Goal: Transaction & Acquisition: Purchase product/service

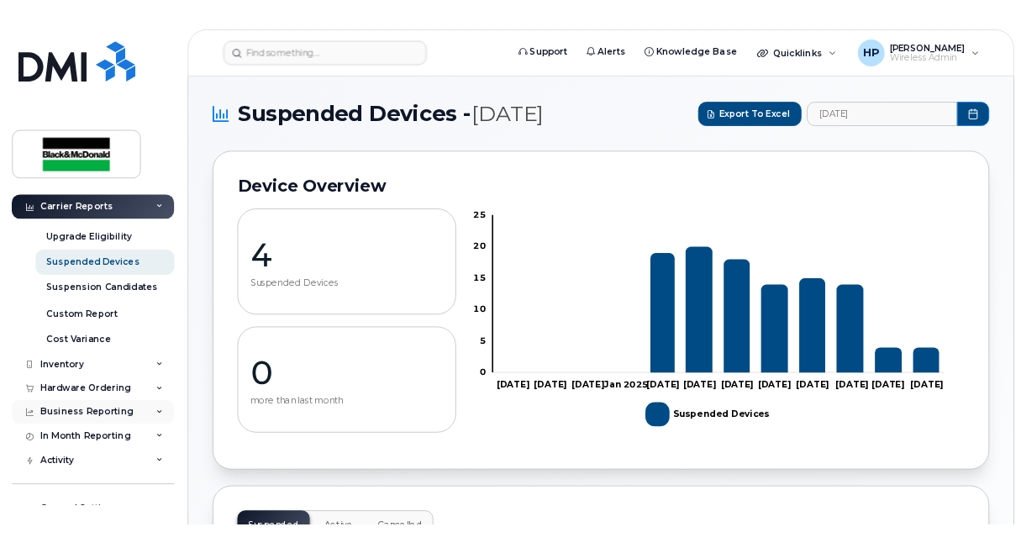
scroll to position [252, 0]
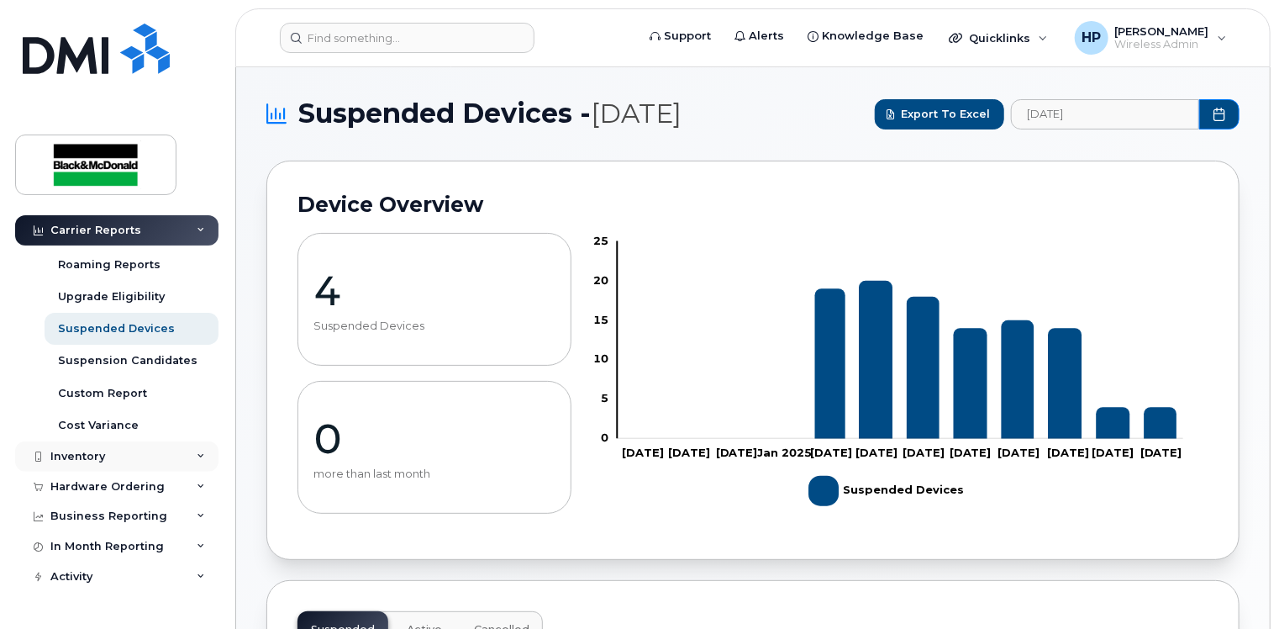
click at [196, 460] on div "Inventory" at bounding box center [116, 456] width 203 height 30
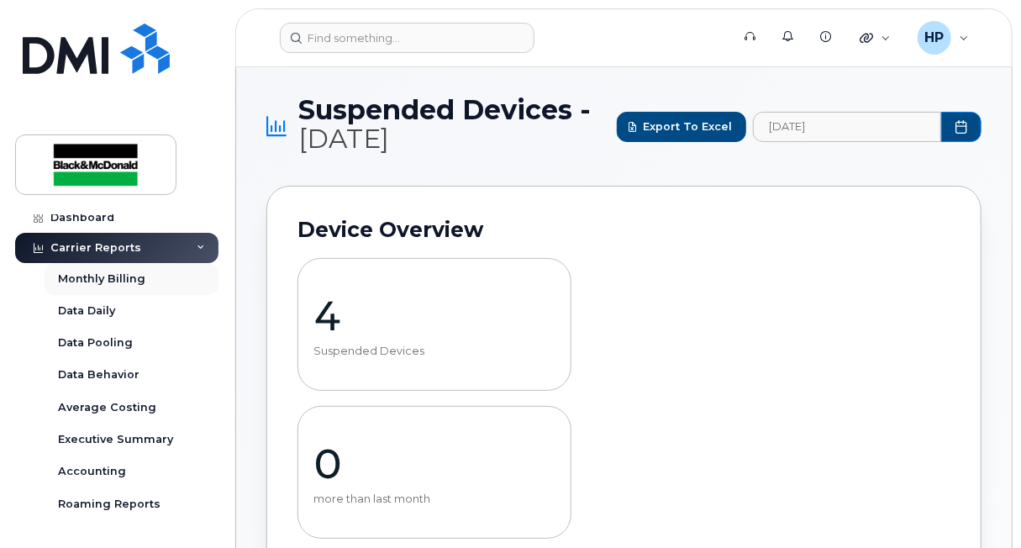
scroll to position [0, 0]
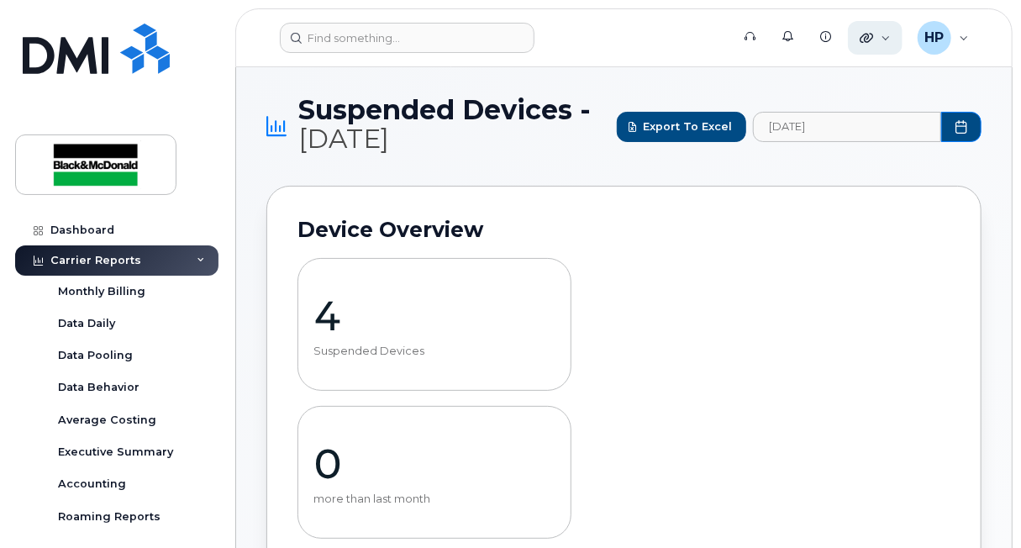
click at [870, 42] on icon at bounding box center [866, 37] width 13 height 13
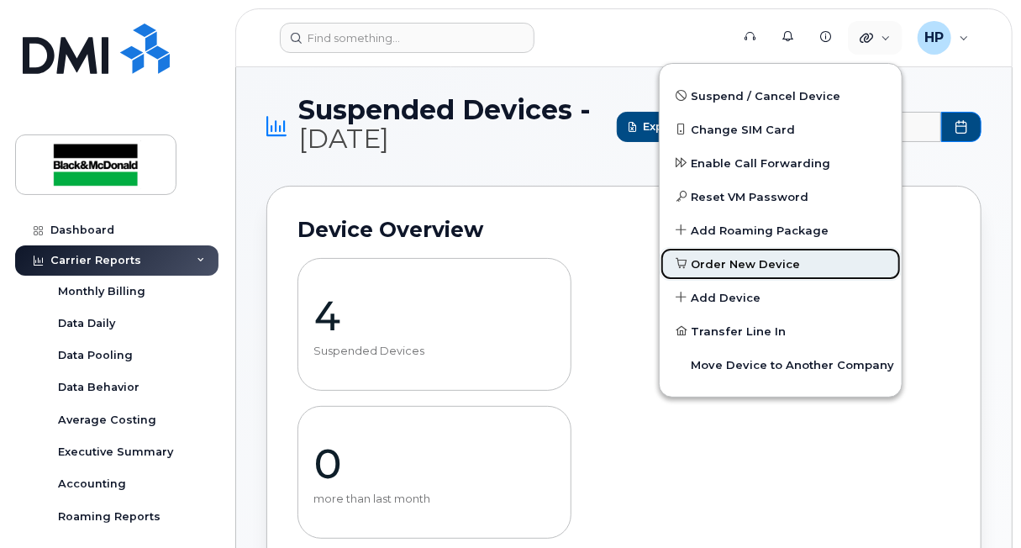
click at [731, 266] on span "Order New Device" at bounding box center [746, 264] width 109 height 17
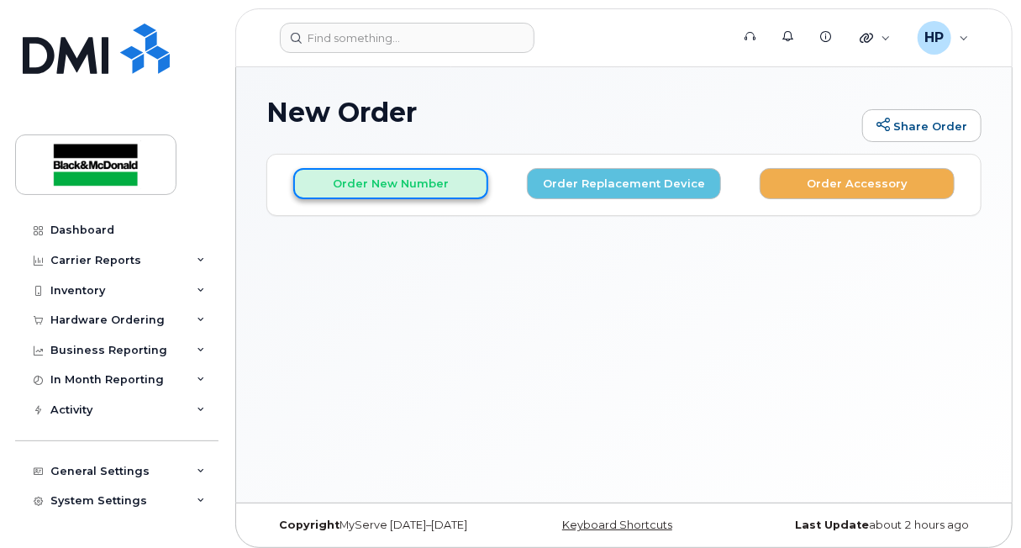
click at [366, 182] on button "Order New Number" at bounding box center [390, 183] width 195 height 31
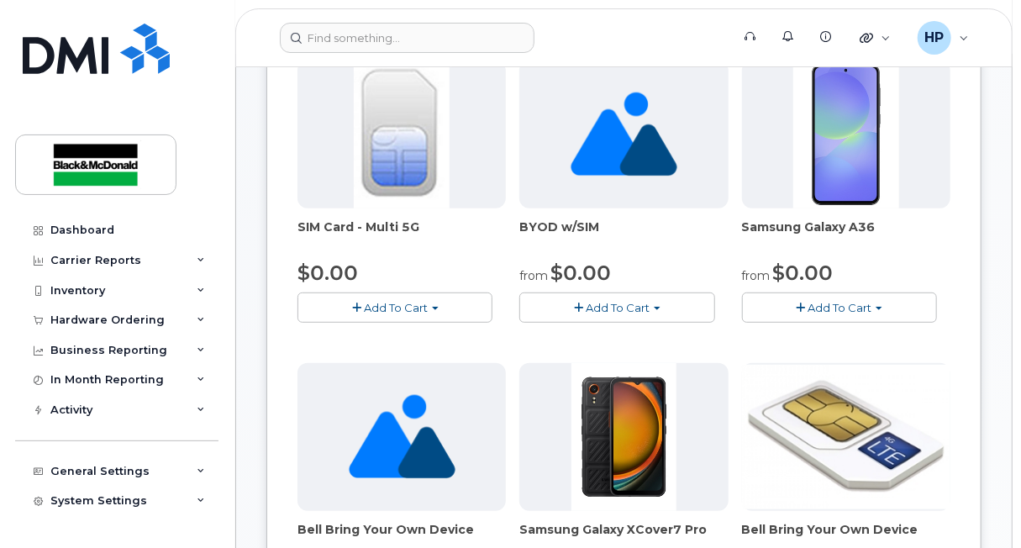
scroll to position [252, 0]
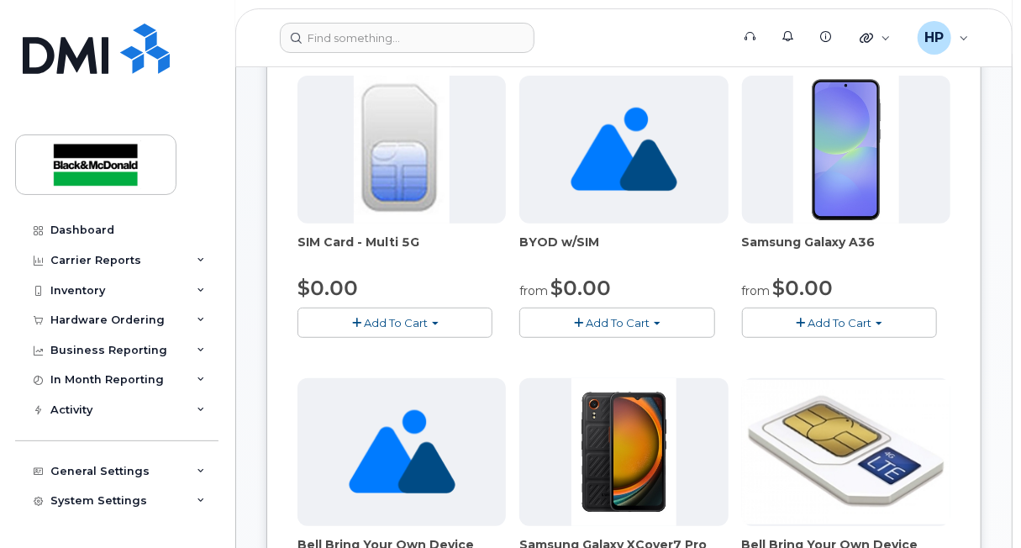
drag, startPoint x: 592, startPoint y: 240, endPoint x: 510, endPoint y: 247, distance: 81.9
drag, startPoint x: 510, startPoint y: 247, endPoint x: 583, endPoint y: 248, distance: 73.1
click at [583, 248] on span "BYOD w/SIM" at bounding box center [623, 251] width 208 height 34
click at [630, 240] on span "BYOD w/SIM" at bounding box center [623, 251] width 208 height 34
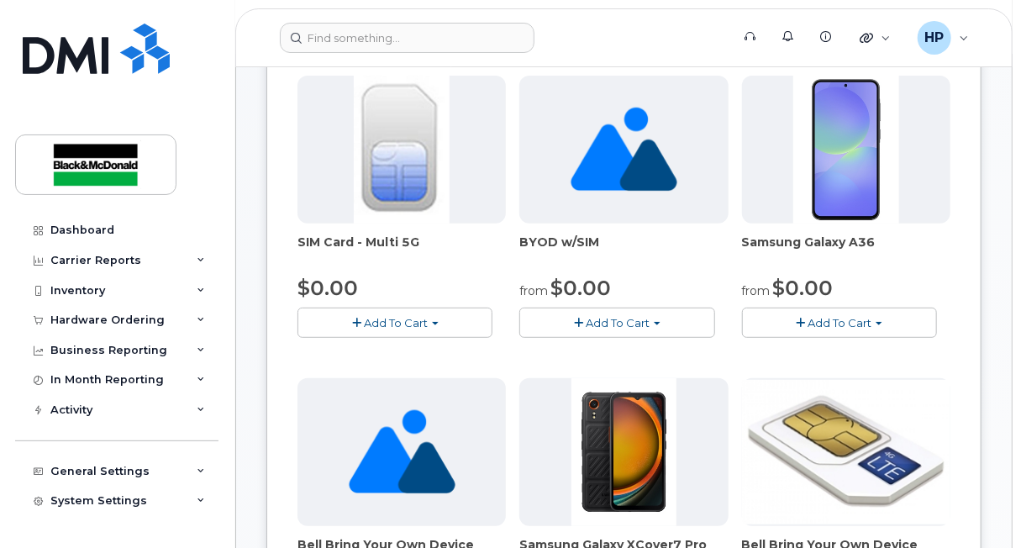
click at [586, 323] on span "Add To Cart" at bounding box center [618, 322] width 64 height 13
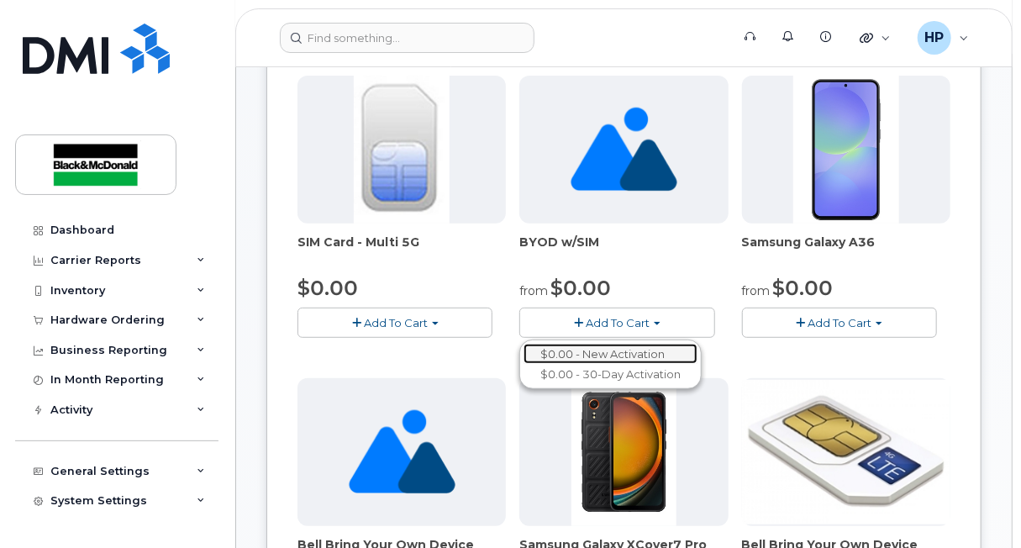
click at [592, 356] on link "$0.00 - New Activation" at bounding box center [611, 354] width 174 height 21
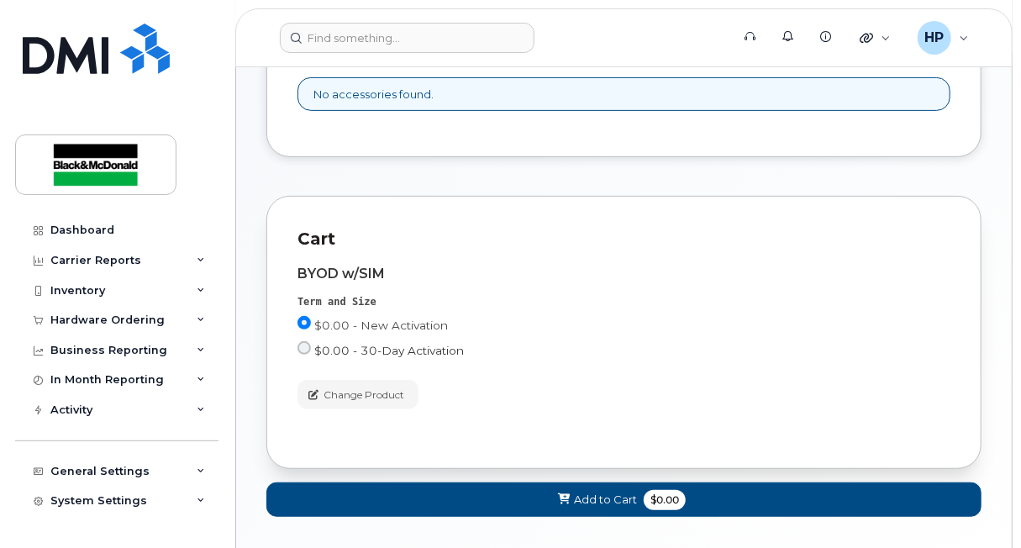
click at [343, 355] on span "$0.00 - 30-Day Activation" at bounding box center [389, 350] width 150 height 13
click at [311, 355] on input "$0.00 - 30-Day Activation" at bounding box center [304, 347] width 13 height 13
radio input "true"
click at [632, 501] on span "Add to Cart" at bounding box center [605, 500] width 63 height 16
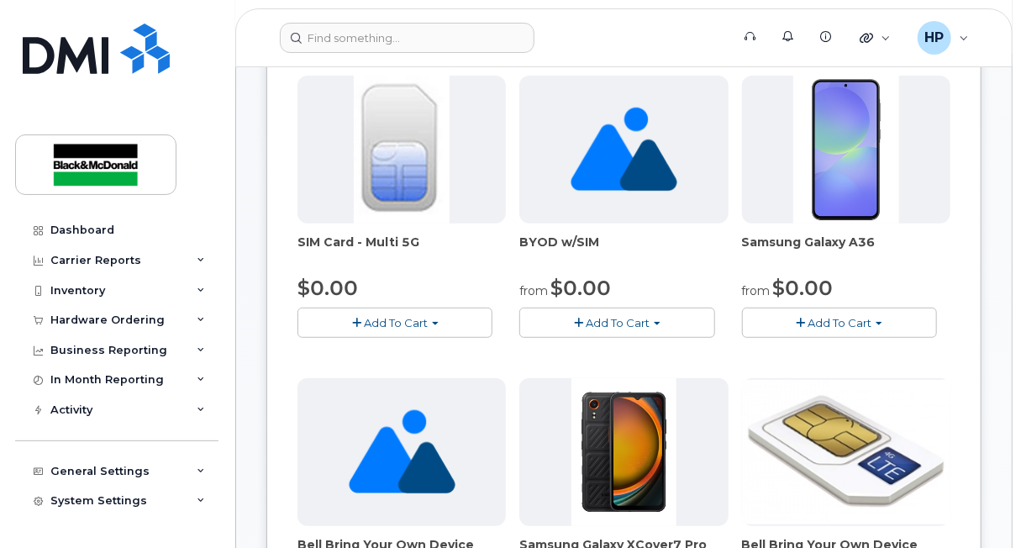
scroll to position [1524, 0]
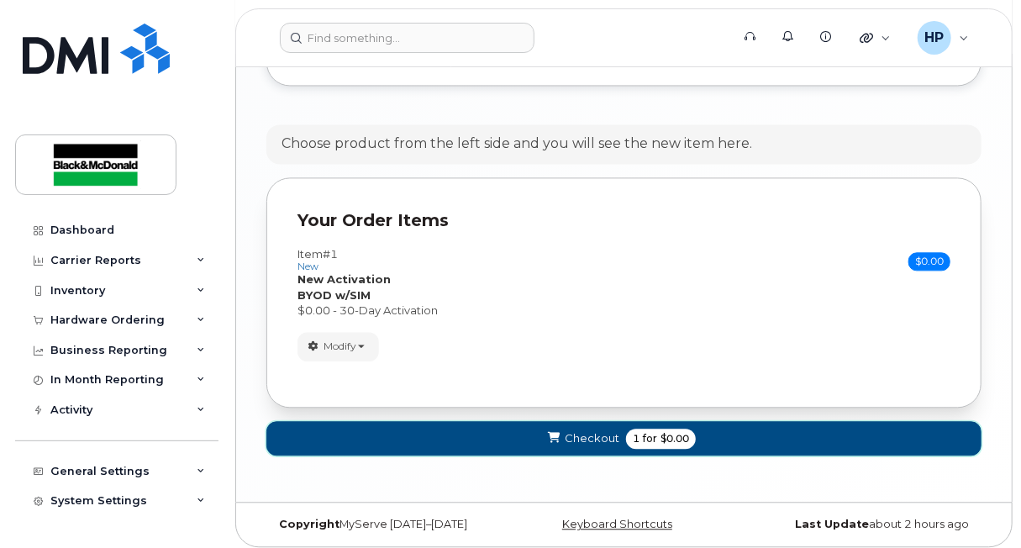
click at [591, 432] on span "Checkout" at bounding box center [592, 438] width 55 height 16
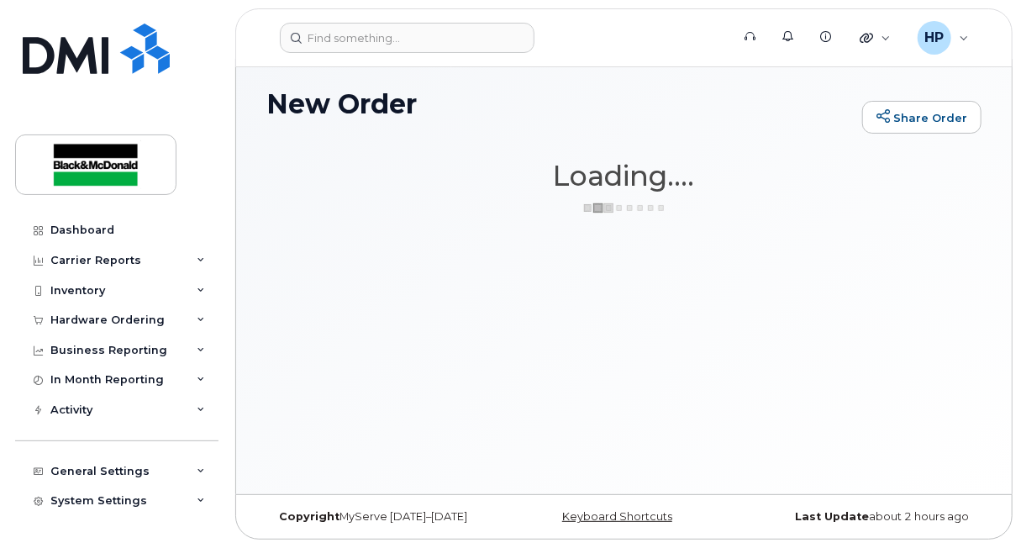
scroll to position [7, 0]
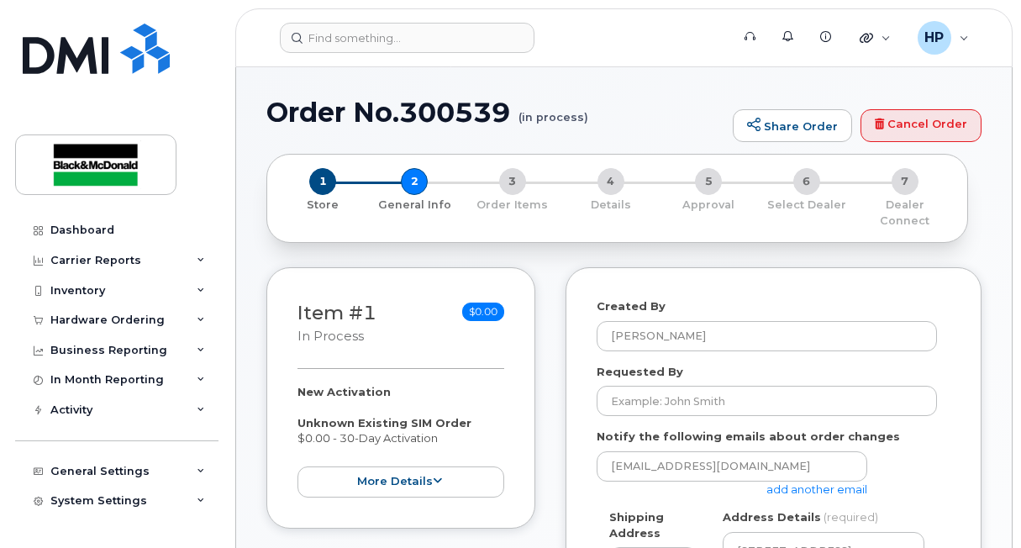
select select
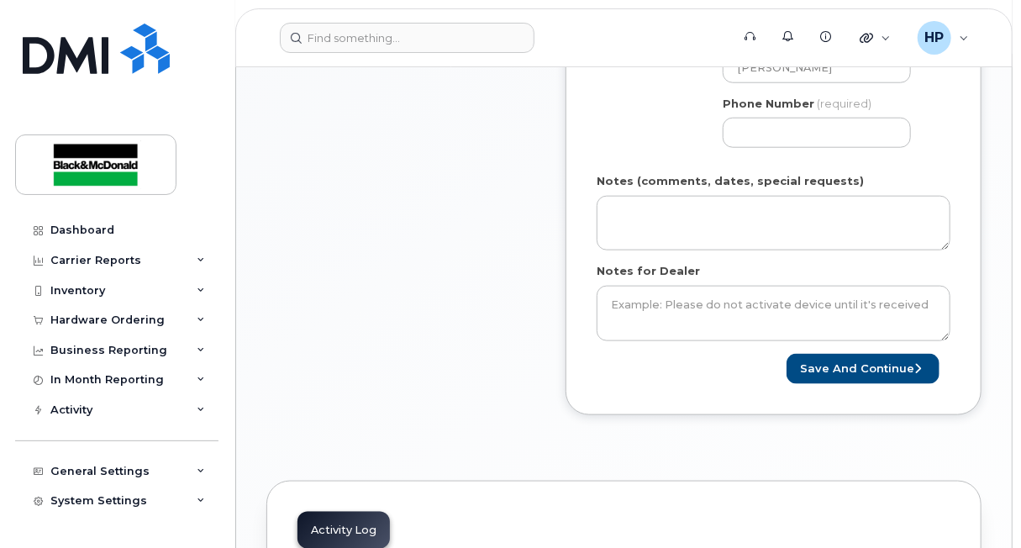
scroll to position [588, 0]
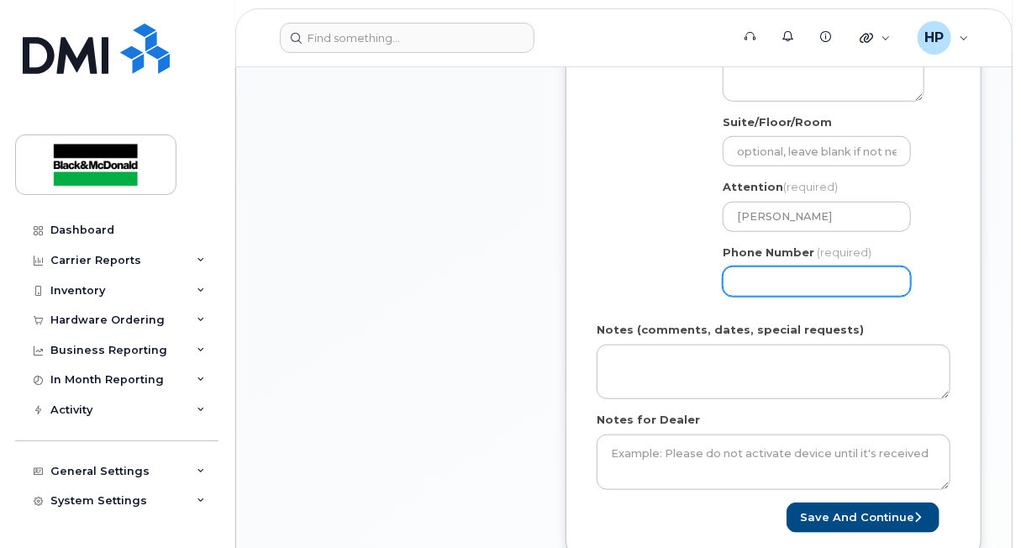
click at [750, 274] on input "Phone Number" at bounding box center [817, 281] width 188 height 30
type input "4163646169"
type input "Juliana"
select select
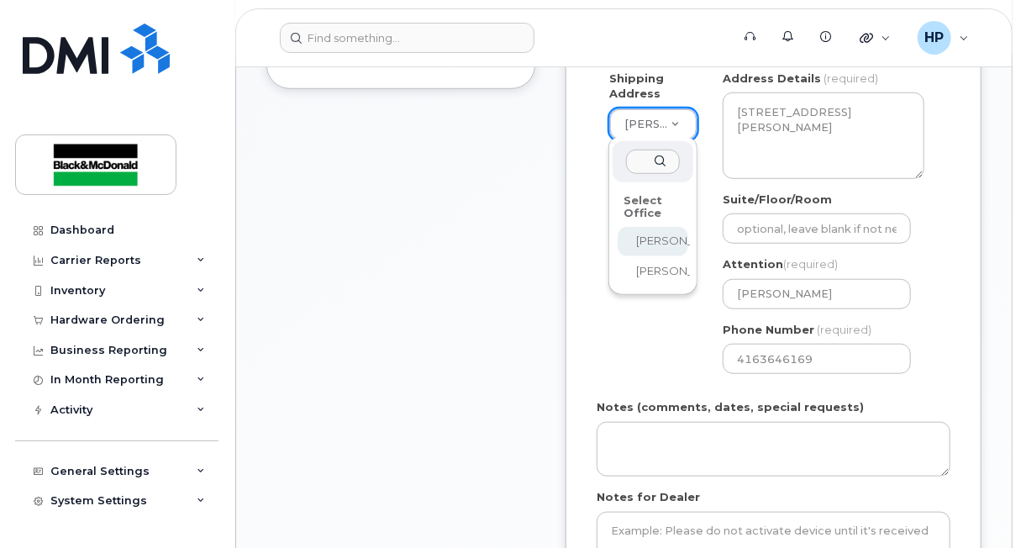
scroll to position [419, 0]
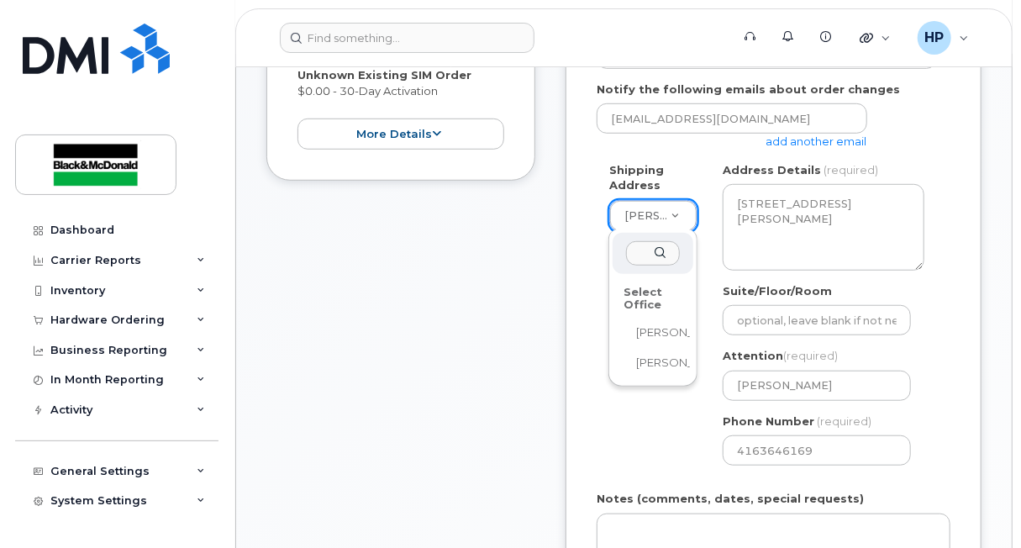
drag, startPoint x: 491, startPoint y: 266, endPoint x: 501, endPoint y: 267, distance: 10.1
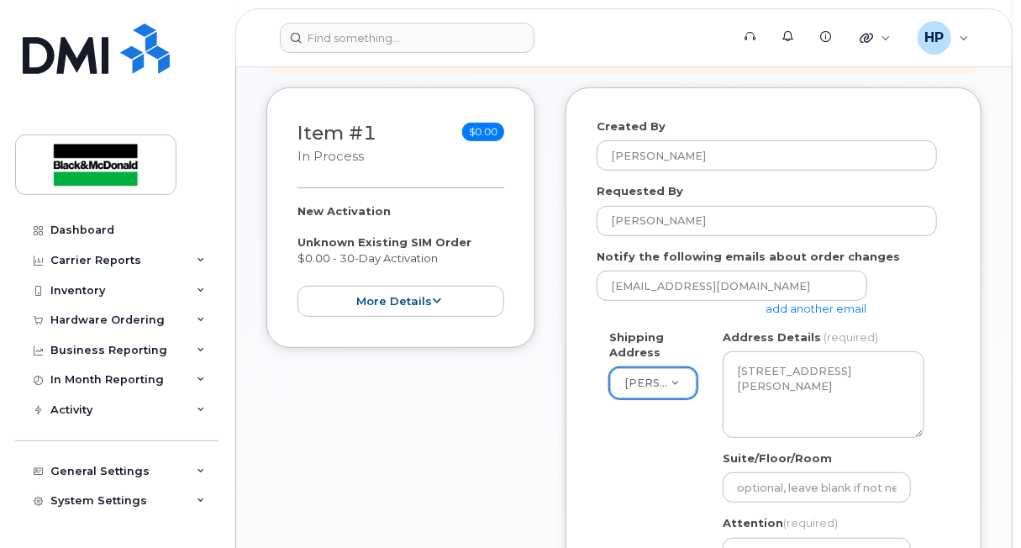
scroll to position [168, 0]
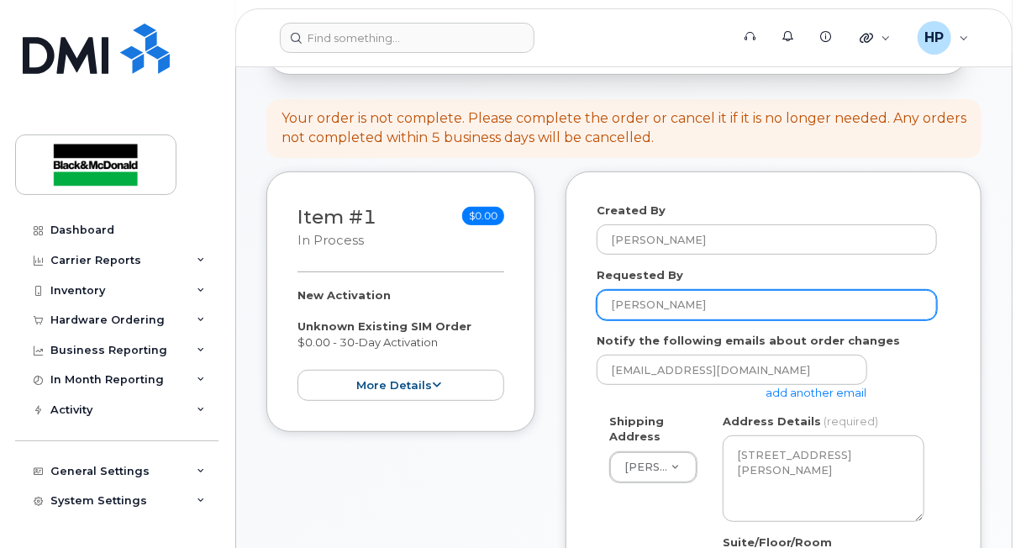
drag, startPoint x: 676, startPoint y: 311, endPoint x: 485, endPoint y: 305, distance: 190.9
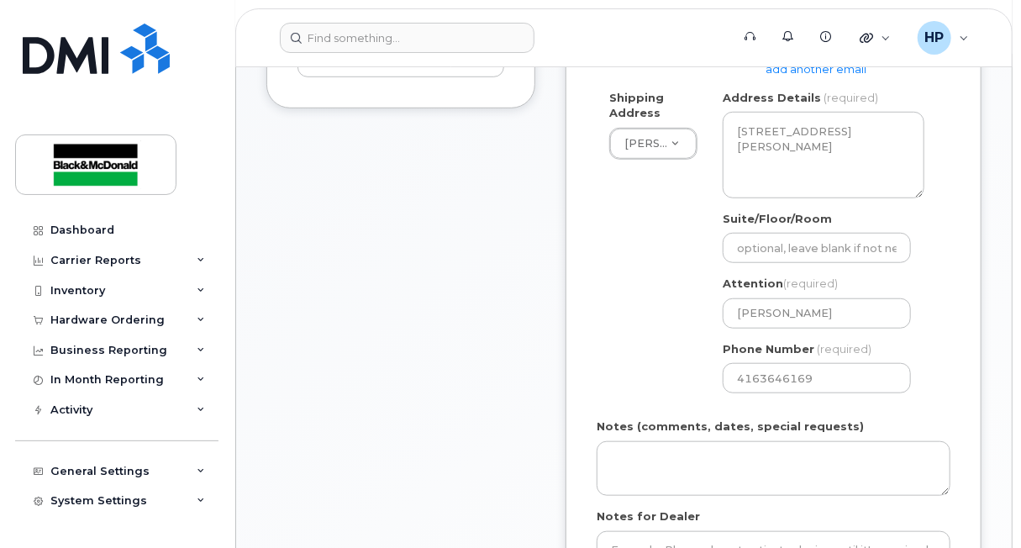
scroll to position [672, 0]
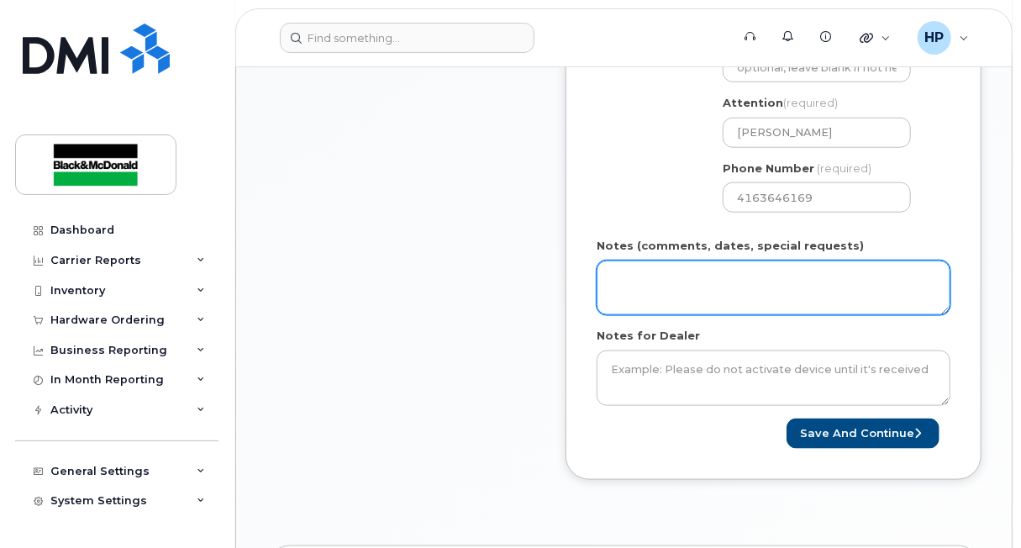
click at [630, 275] on textarea "Notes (comments, dates, special requests)" at bounding box center [774, 288] width 354 height 55
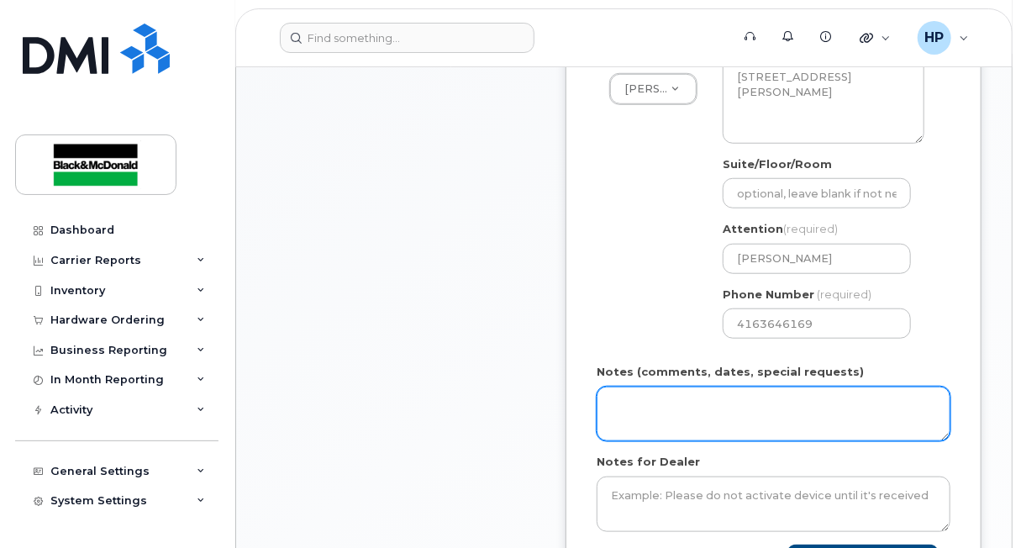
scroll to position [588, 0]
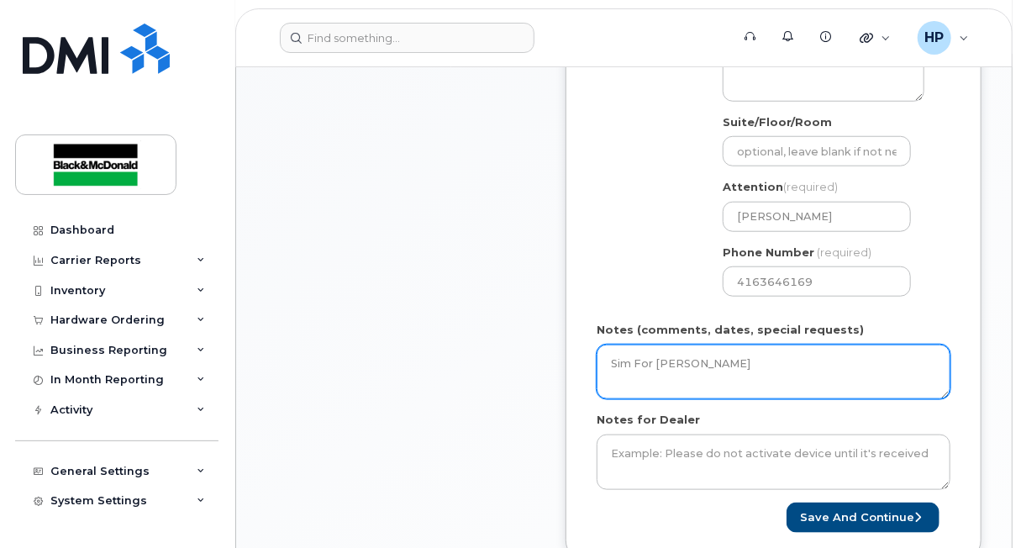
click at [748, 363] on textarea "Sim For Michele Carson" at bounding box center [774, 372] width 354 height 55
paste textarea "Michelle Carson"
type textarea "Sim For Michelle Carson BU 4136"
drag, startPoint x: 792, startPoint y: 363, endPoint x: 577, endPoint y: 363, distance: 215.2
click at [577, 363] on div "Created By Harsh Patel Requested By Notify the following emails about order cha…" at bounding box center [774, 158] width 416 height 814
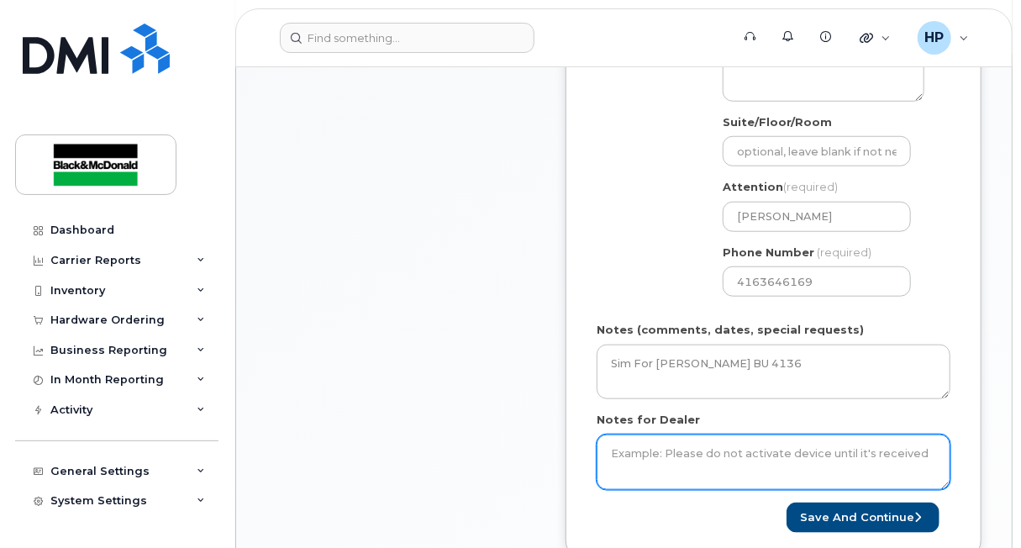
click at [670, 451] on textarea "Notes for Dealer" at bounding box center [774, 462] width 354 height 55
paste textarea "Sim For Michelle Carson BU 4136"
type textarea "Sim For Michelle Carson BU 4136"
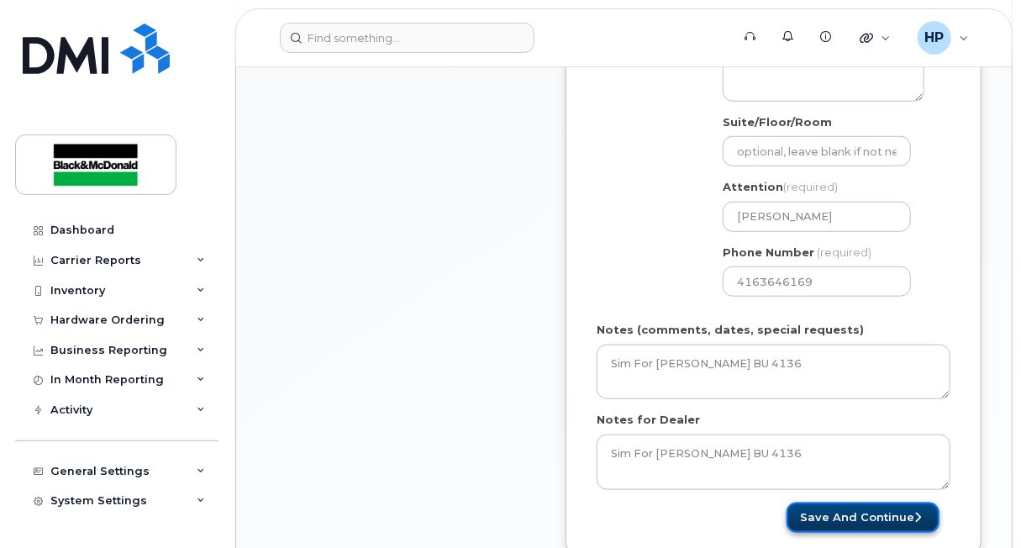
click at [827, 507] on button "Save and Continue" at bounding box center [863, 518] width 153 height 31
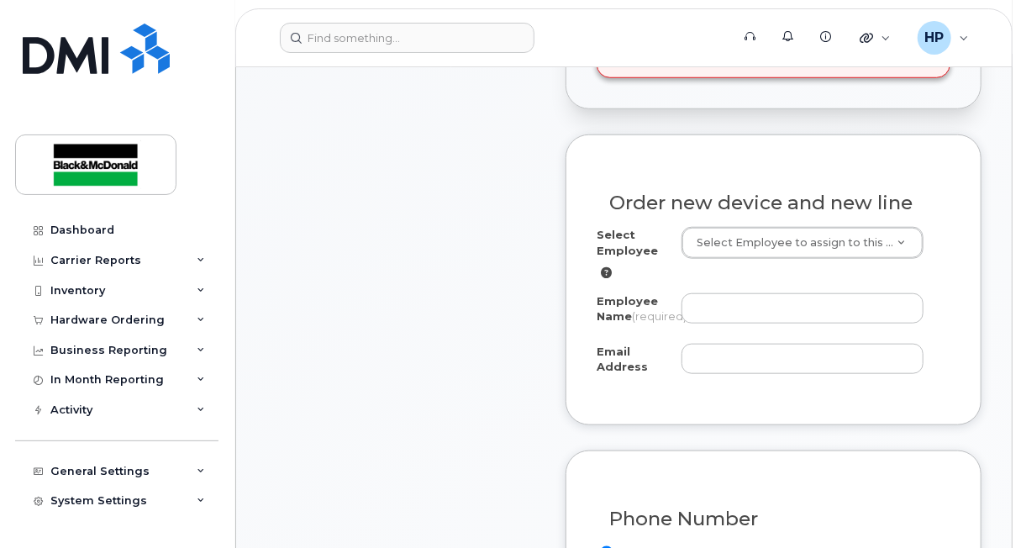
scroll to position [588, 0]
click at [699, 305] on input "Employee Name (required)" at bounding box center [803, 308] width 242 height 30
type input "m"
paste input "Sim For Michelle Carson BU 4136"
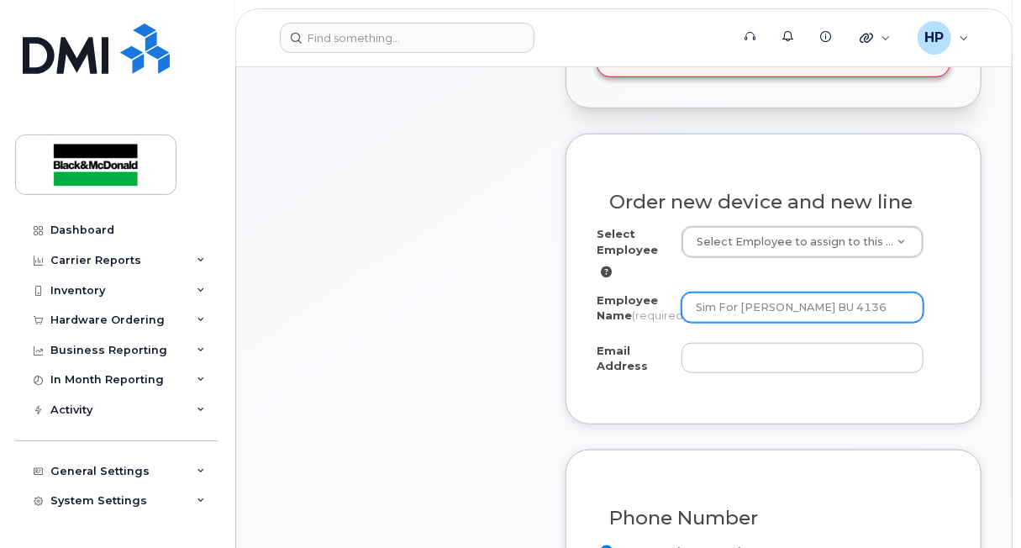
click at [736, 303] on input "Sim For Michelle Carson BU 4136" at bounding box center [803, 308] width 242 height 30
click at [854, 301] on input "Michelle Carson BU 4136" at bounding box center [803, 308] width 242 height 30
type input "Michelle Carson"
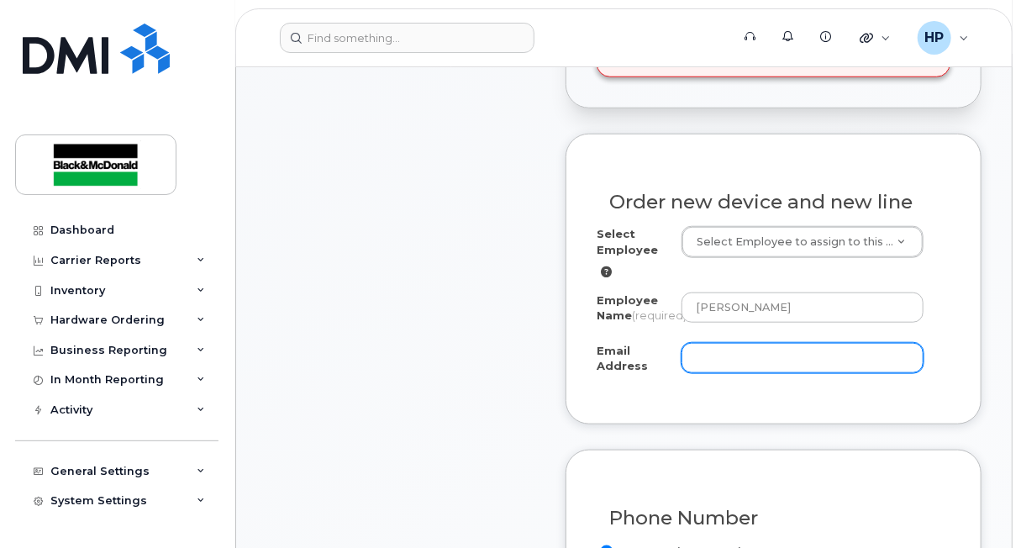
click at [705, 369] on input "Email Address" at bounding box center [803, 358] width 242 height 30
type input "hapatel@blackandmcdonald.com"
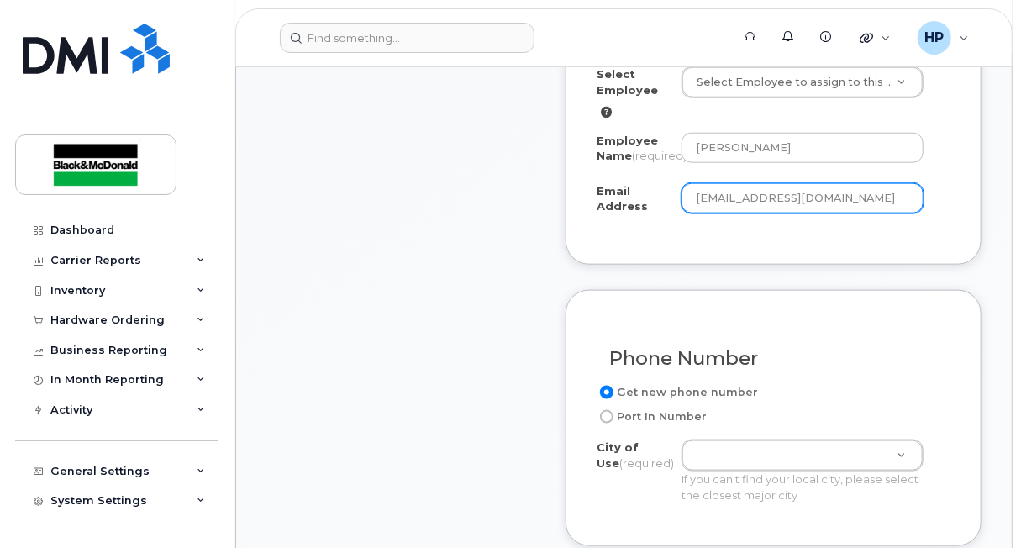
scroll to position [841, 0]
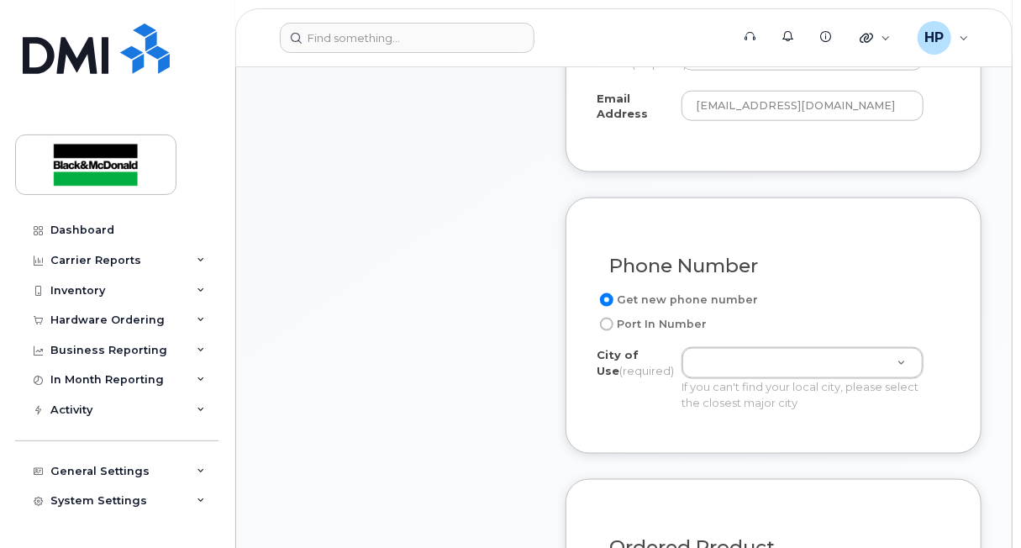
click at [778, 226] on div "Phone Number Get new phone number Port In Number City of Use (required) If you …" at bounding box center [774, 326] width 416 height 256
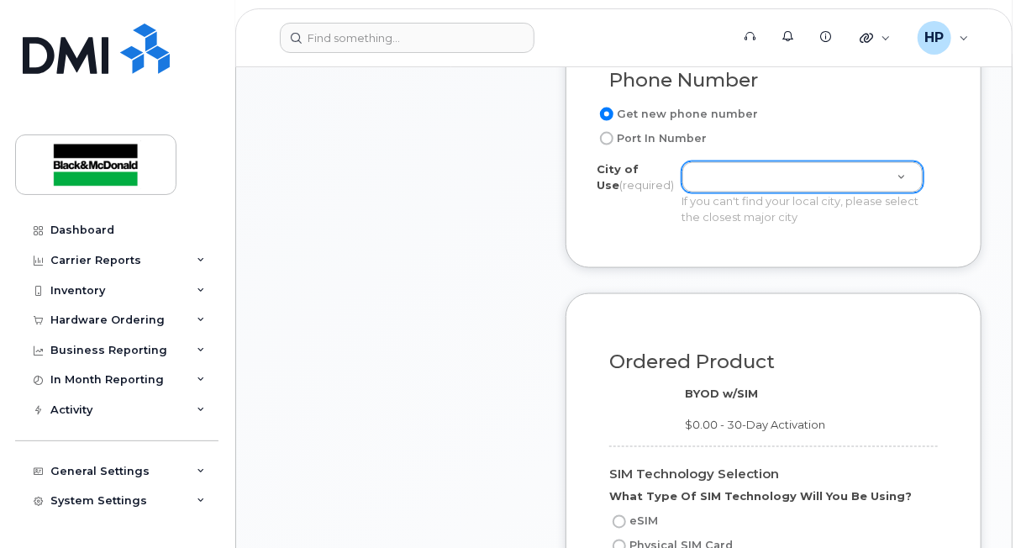
scroll to position [1009, 0]
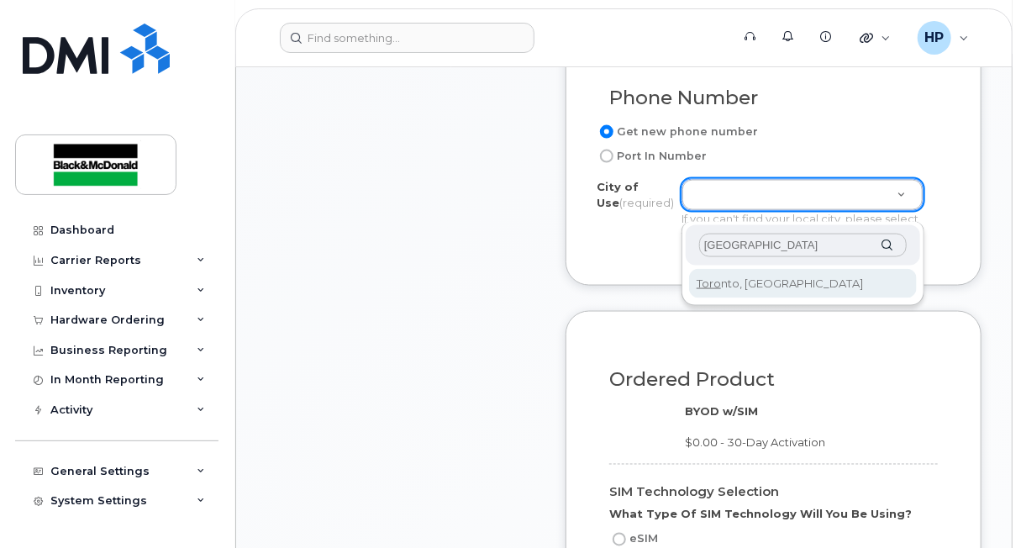
type input "TORONTO"
click at [890, 248] on div "TORONTO" at bounding box center [803, 245] width 235 height 41
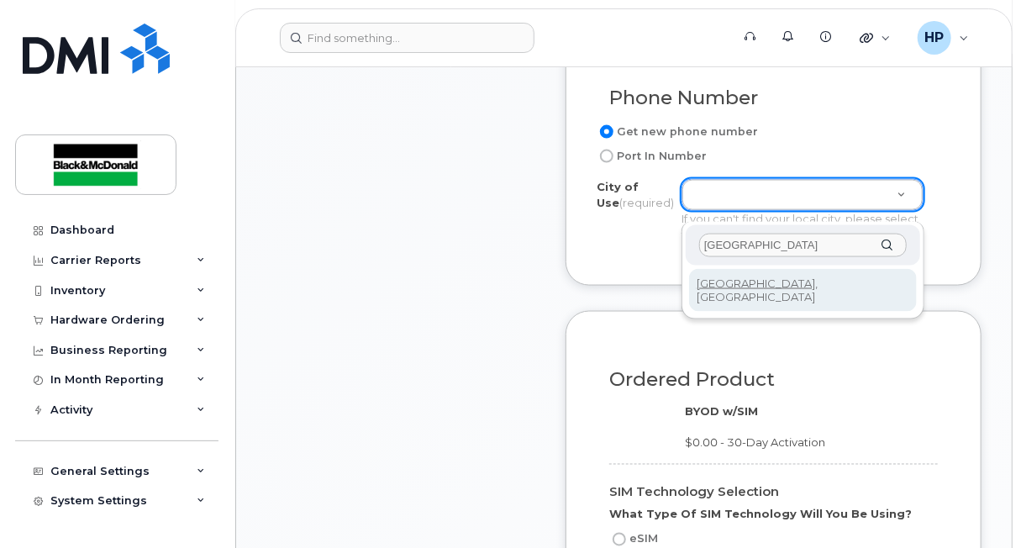
type input "4934"
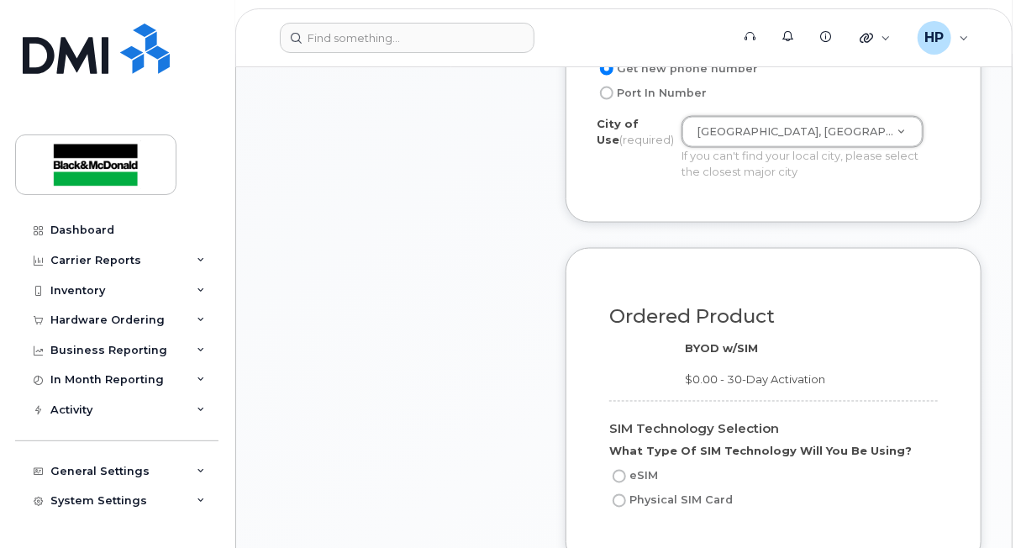
scroll to position [1177, 0]
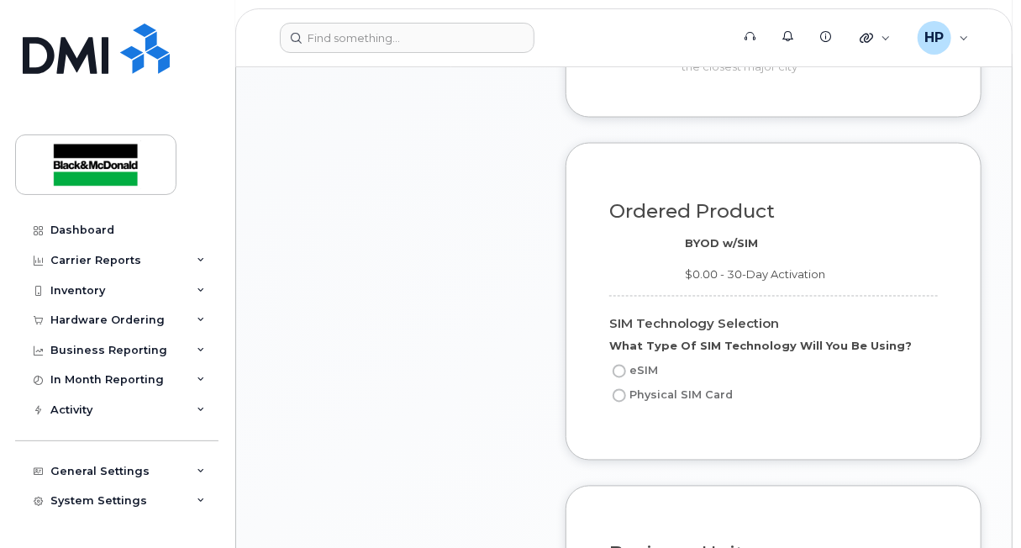
click at [641, 406] on label "Physical SIM Card" at bounding box center [671, 396] width 124 height 20
click at [626, 403] on input "Physical SIM Card" at bounding box center [619, 395] width 13 height 13
radio input "true"
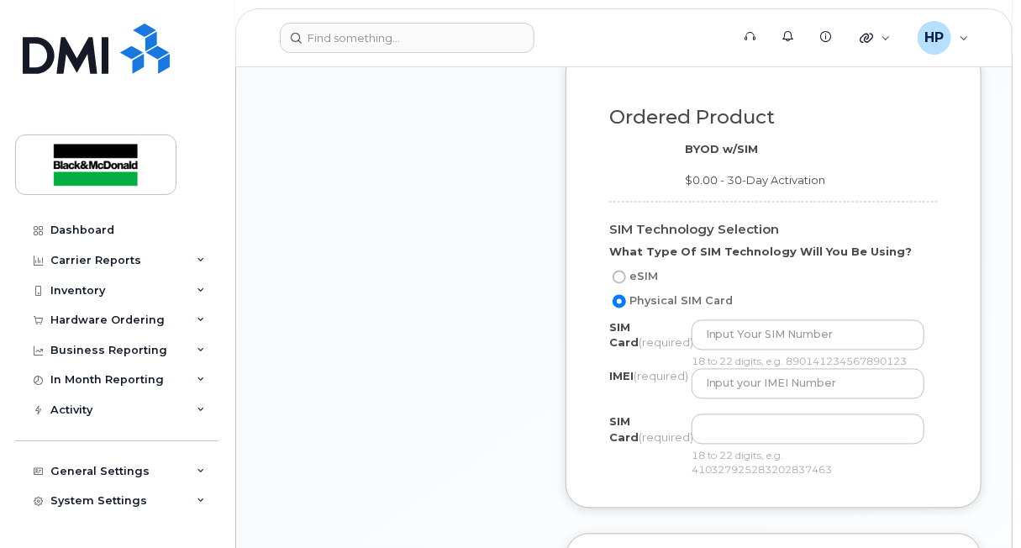
scroll to position [1345, 0]
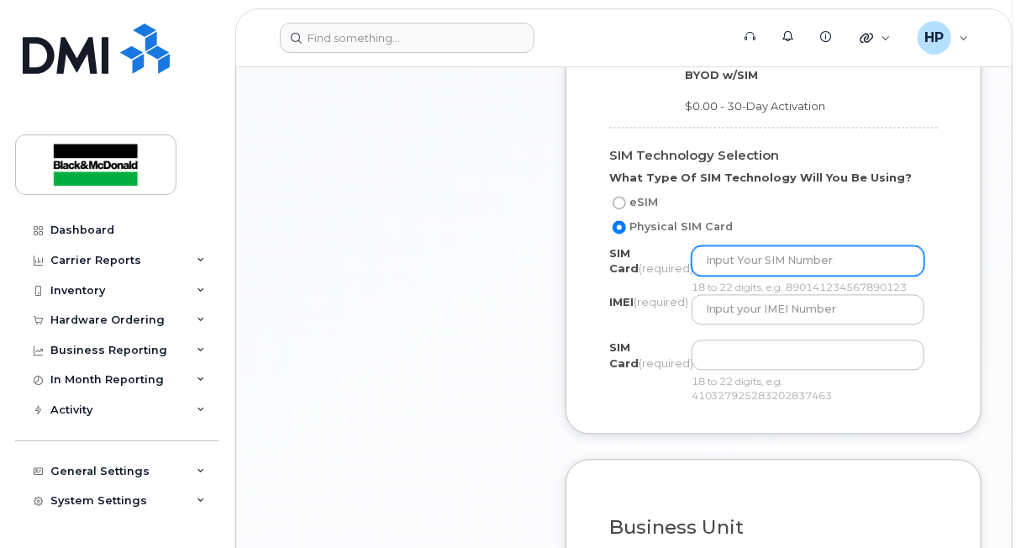
click at [750, 275] on input "text" at bounding box center [808, 261] width 233 height 30
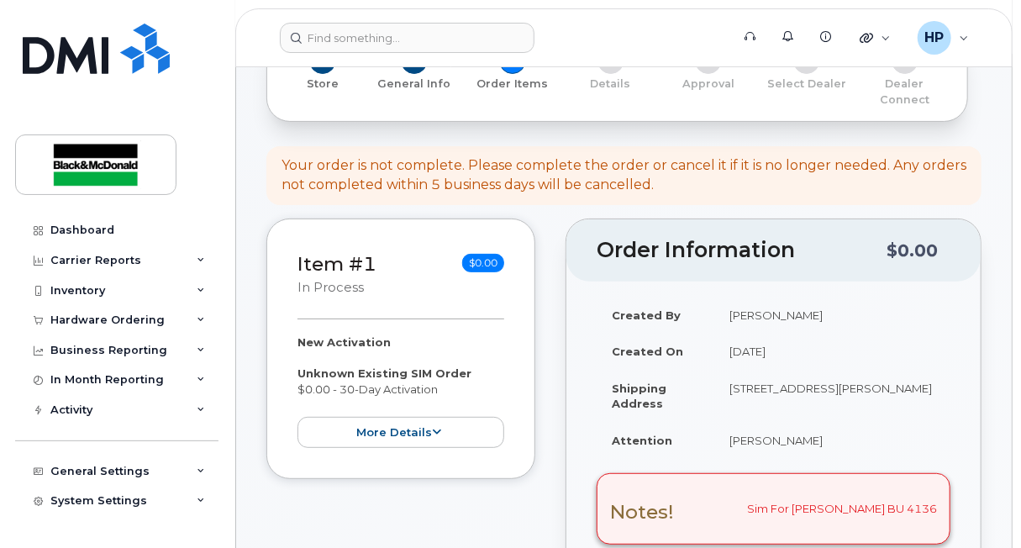
scroll to position [0, 0]
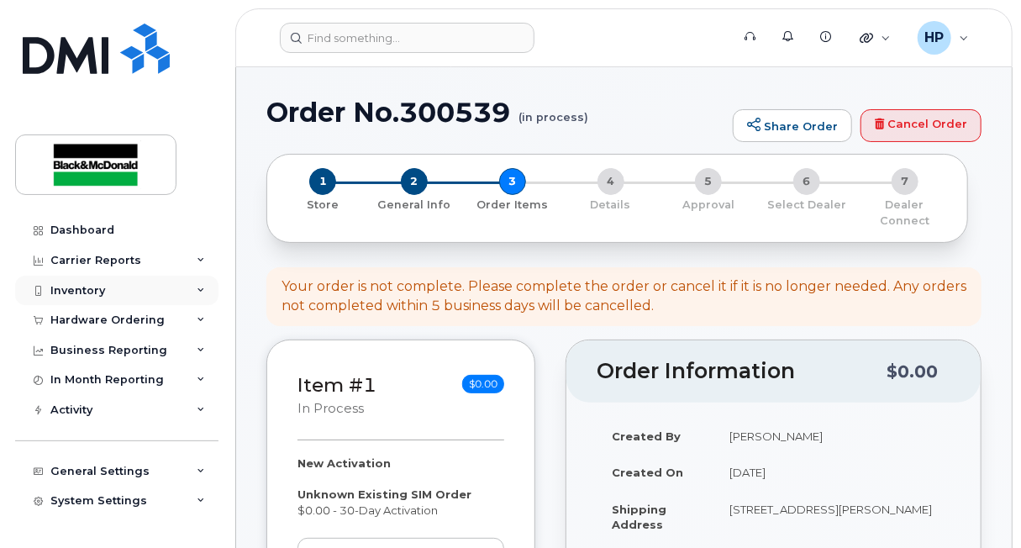
click at [170, 289] on div "Inventory" at bounding box center [116, 291] width 203 height 30
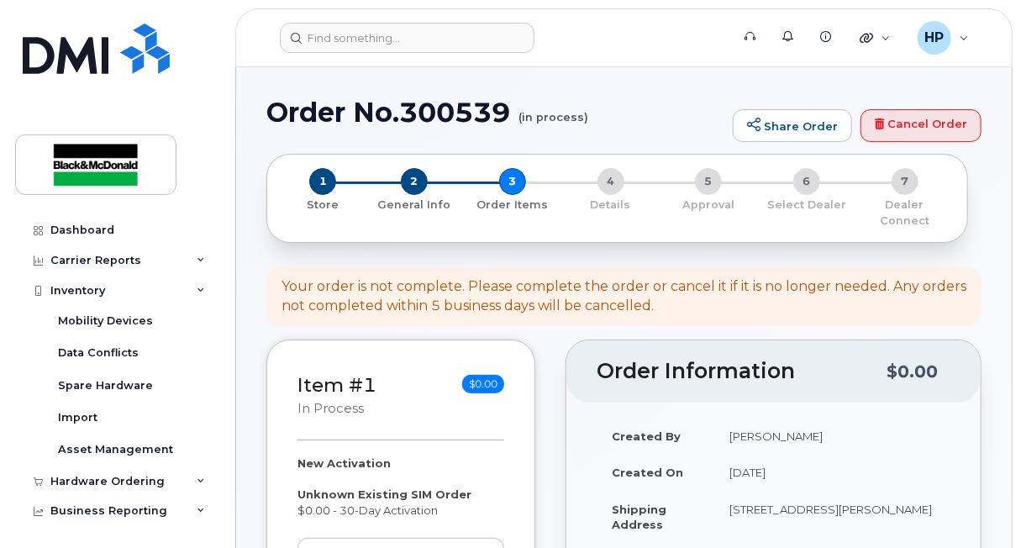
drag, startPoint x: 116, startPoint y: 214, endPoint x: 116, endPoint y: 230, distance: 16.8
click at [116, 214] on div "Dashboard Carrier Reports Monthly Billing Data Daily Data Pooling Data Behavior…" at bounding box center [114, 274] width 228 height 548
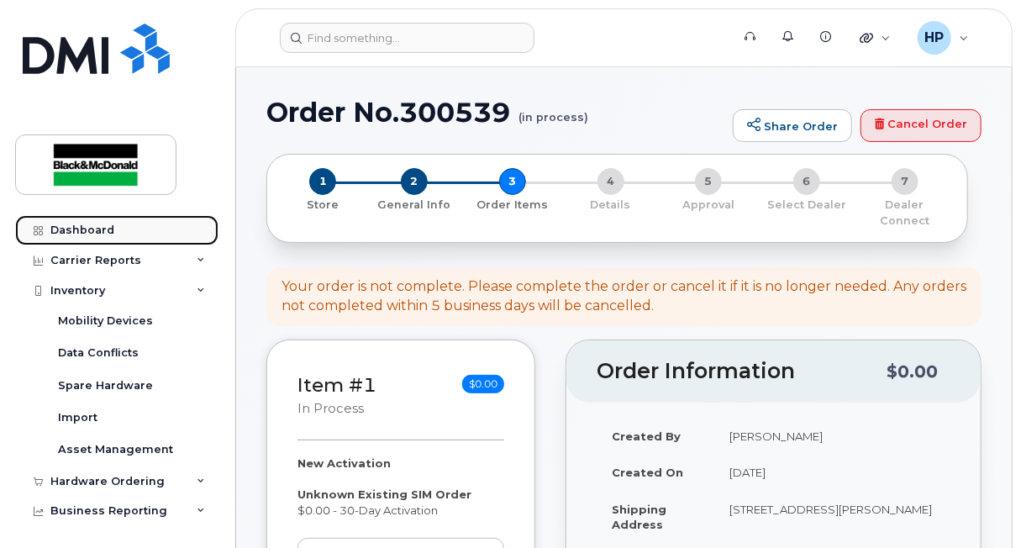
click at [114, 231] on link "Dashboard" at bounding box center [116, 230] width 203 height 30
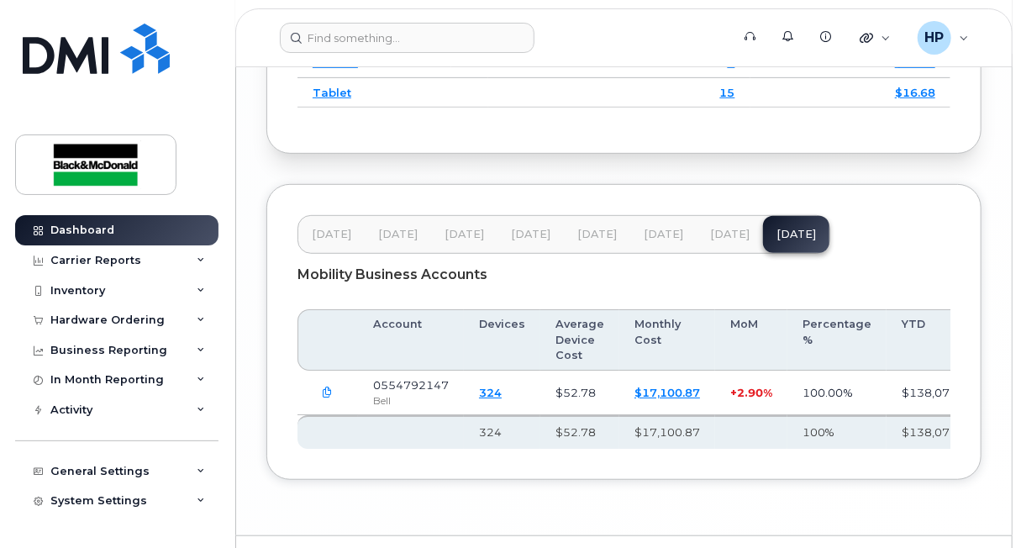
scroll to position [3177, 0]
